Goal: Information Seeking & Learning: Learn about a topic

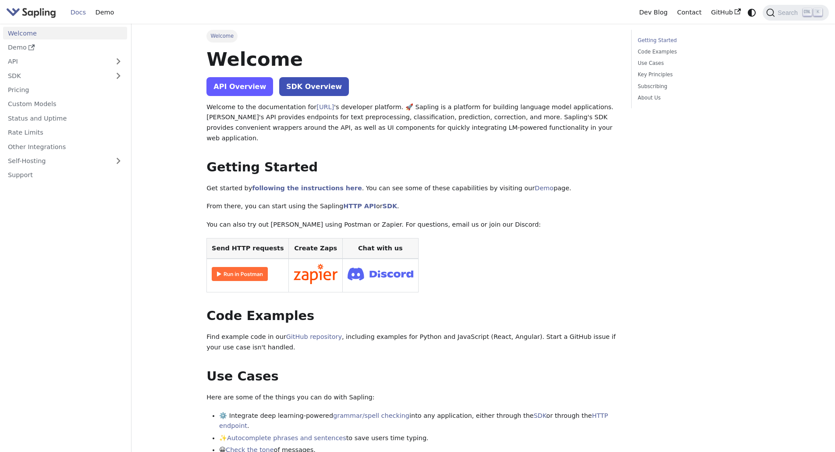
click at [243, 91] on link "API Overview" at bounding box center [239, 86] width 67 height 19
